Goal: Information Seeking & Learning: Learn about a topic

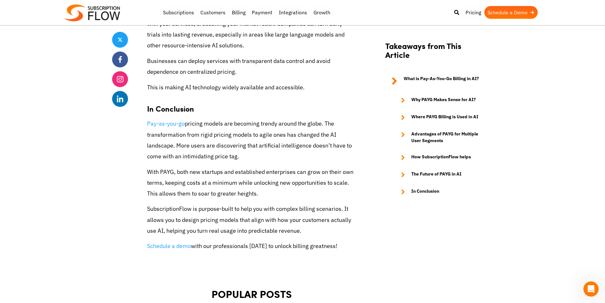
scroll to position [2349, 0]
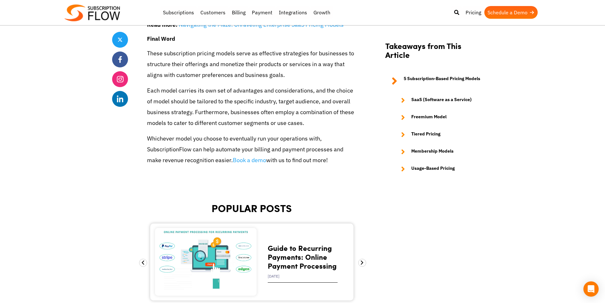
scroll to position [1619, 0]
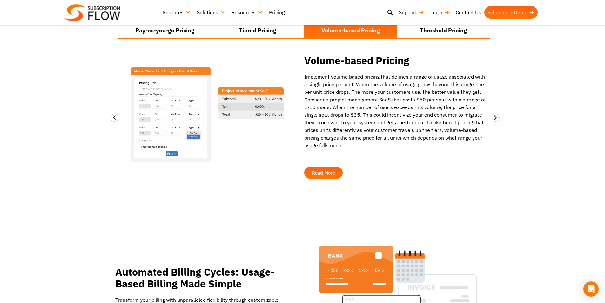
scroll to position [603, 0]
